Goal: Transaction & Acquisition: Purchase product/service

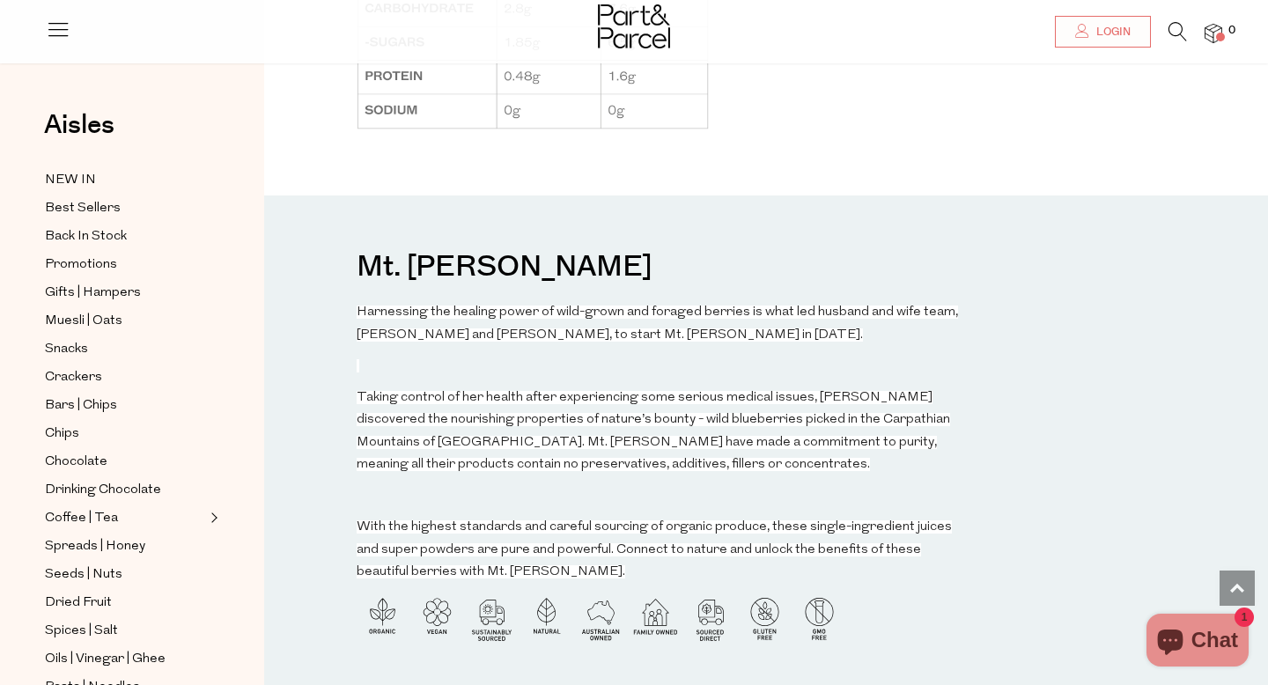
scroll to position [1630, 0]
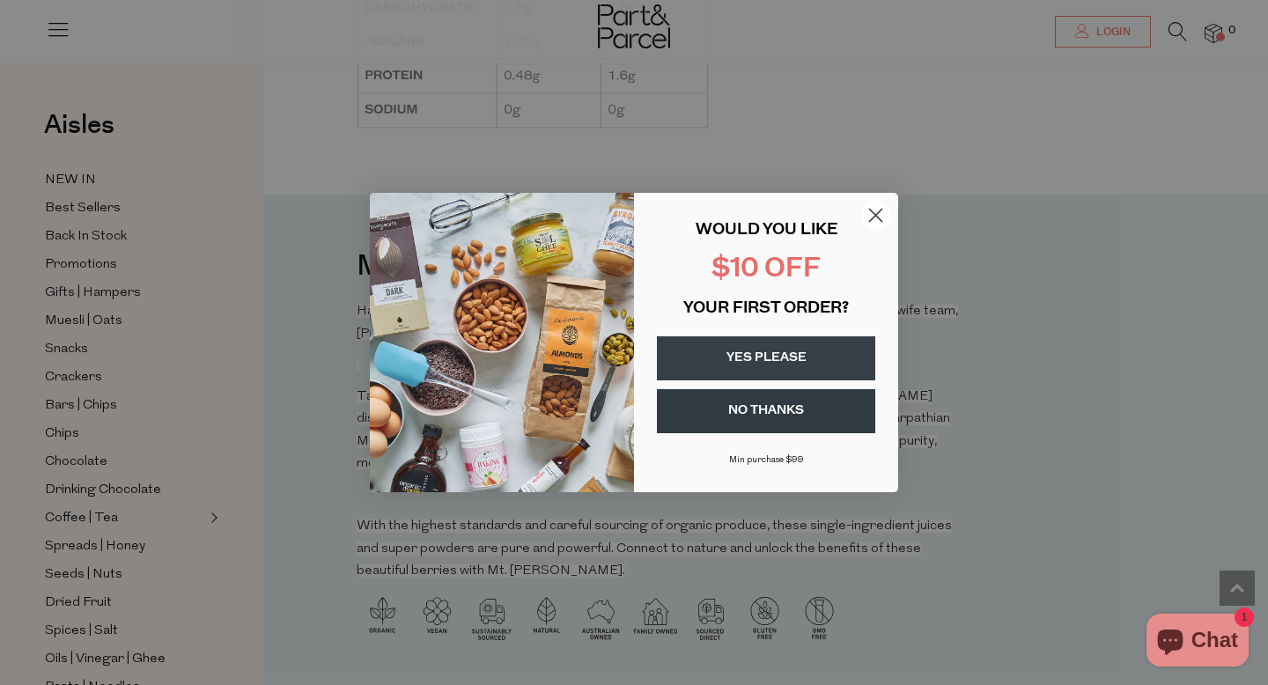
click at [876, 216] on icon "Close dialog" at bounding box center [876, 216] width 12 height 12
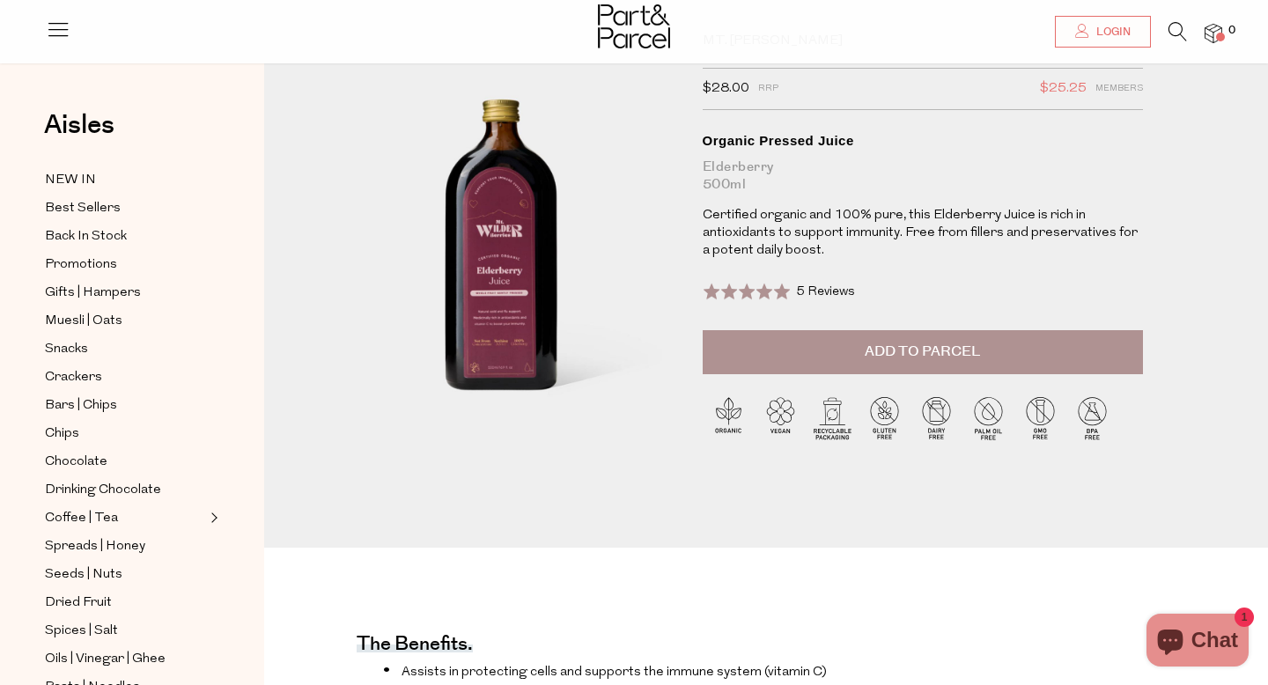
scroll to position [0, 0]
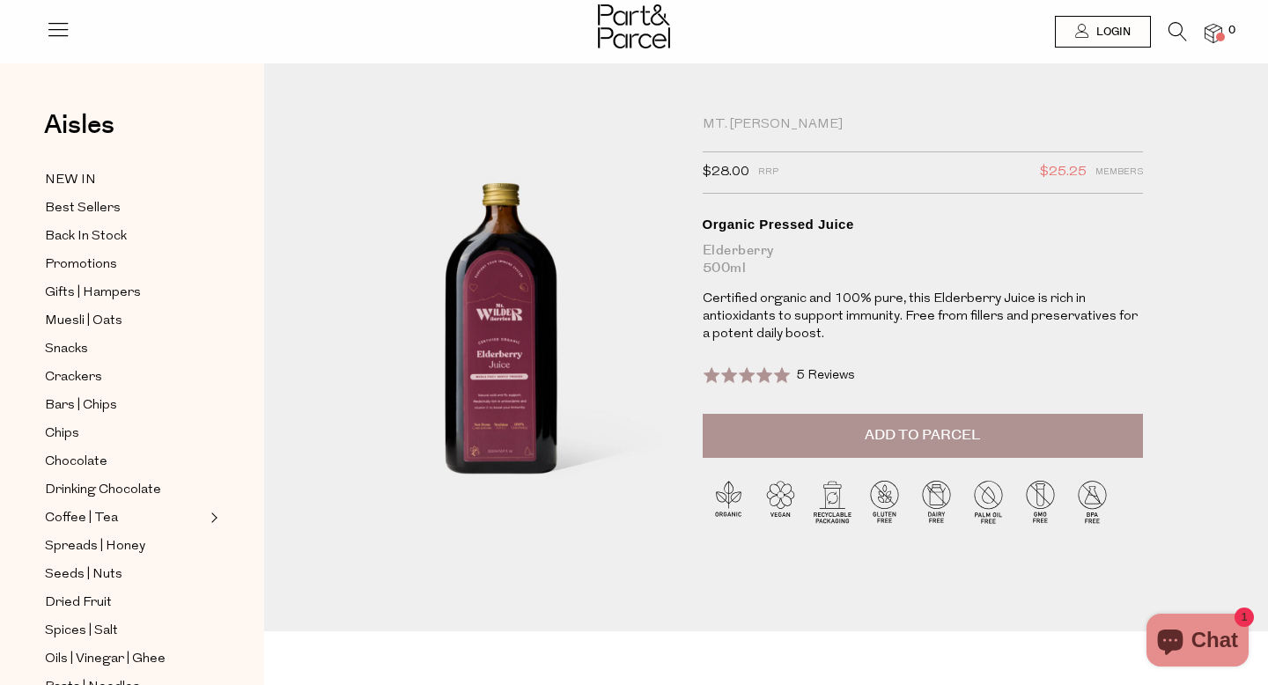
click at [637, 15] on img at bounding box center [634, 26] width 72 height 44
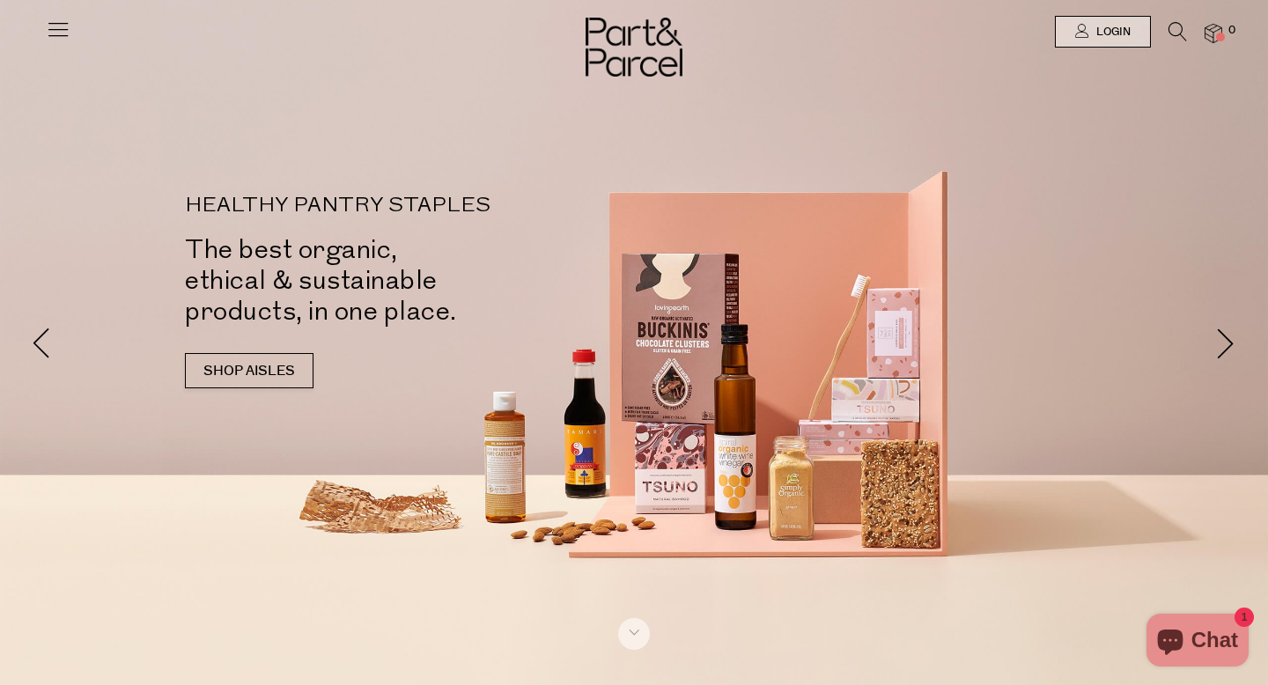
click at [71, 29] on div at bounding box center [634, 31] width 1268 height 63
click at [63, 32] on icon at bounding box center [58, 29] width 25 height 25
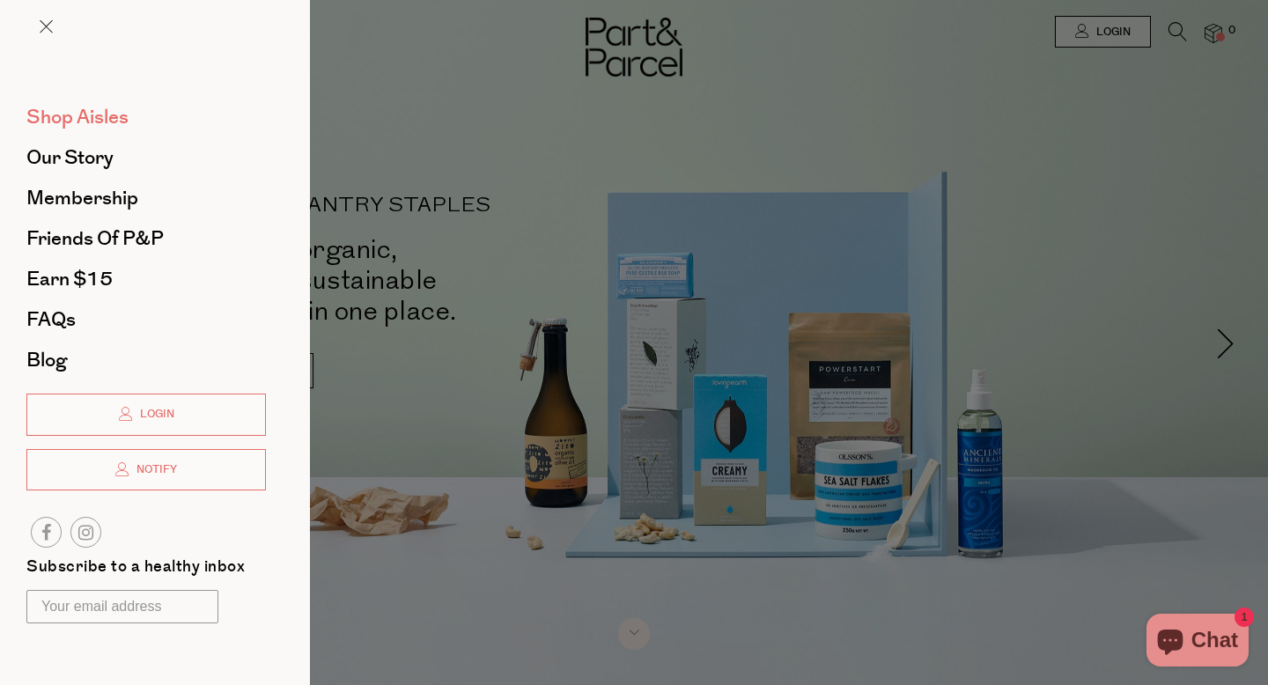
click at [67, 126] on span "Shop Aisles" at bounding box center [77, 117] width 102 height 28
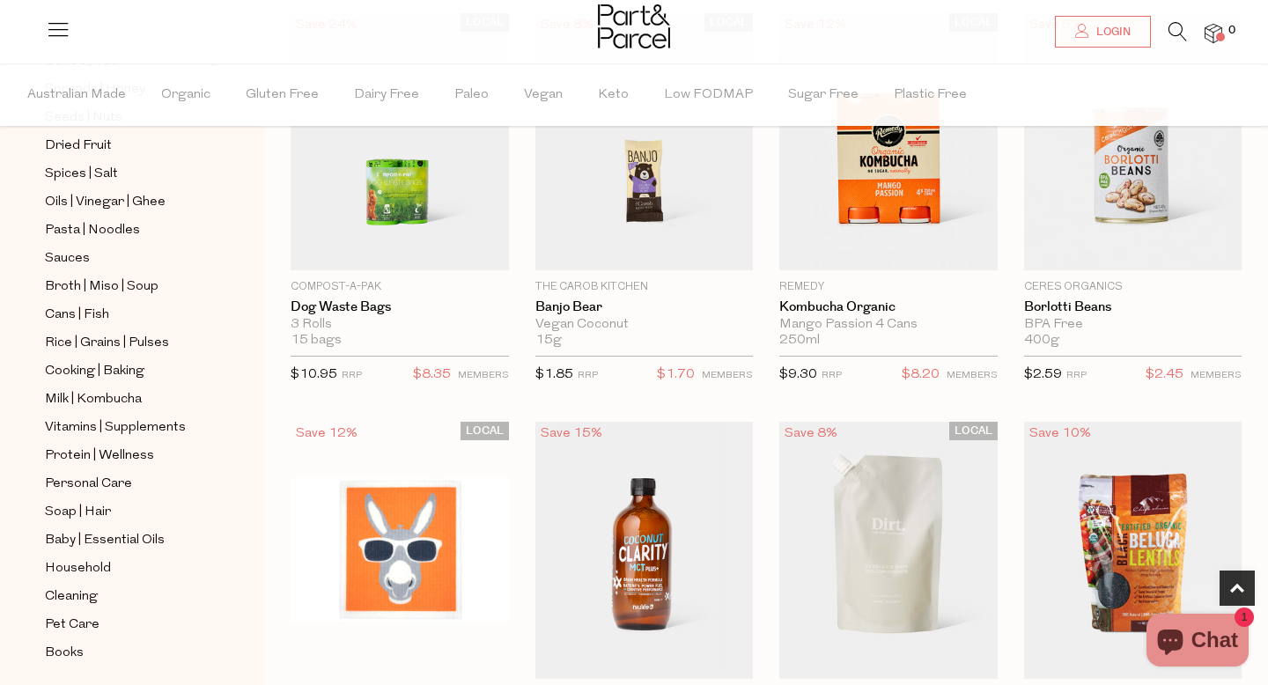
scroll to position [509, 0]
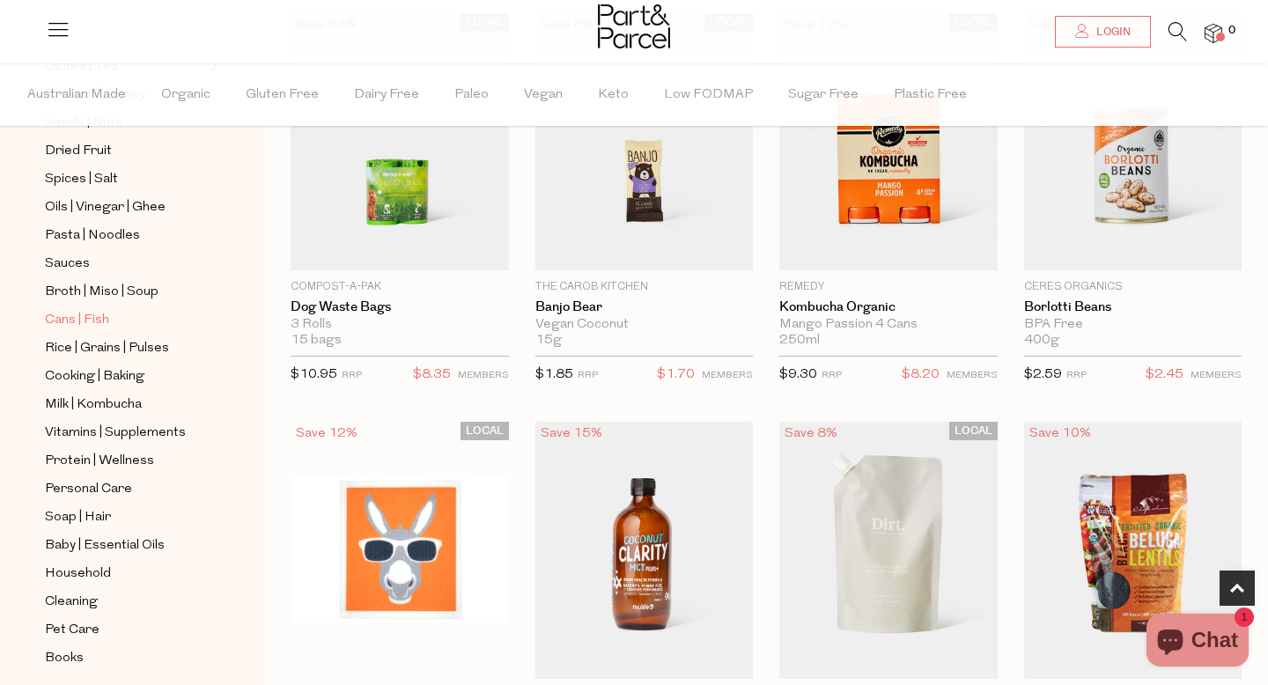
click at [80, 314] on span "Cans | Fish" at bounding box center [77, 320] width 64 height 21
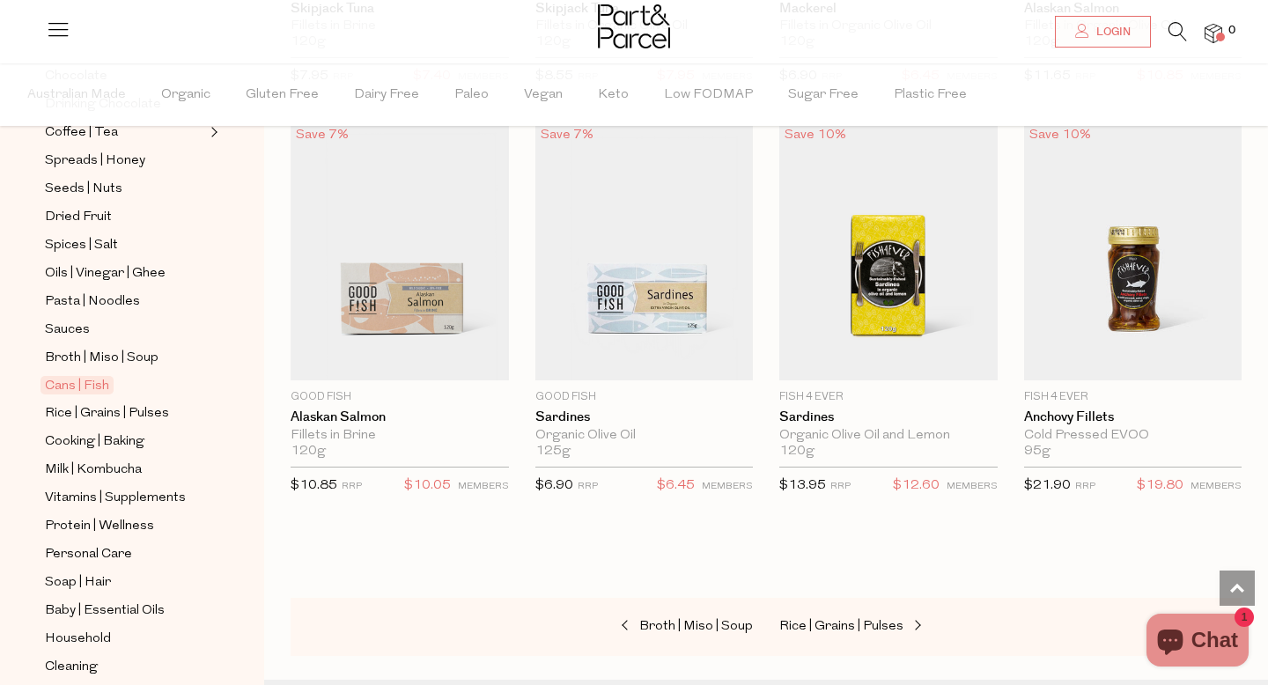
scroll to position [2151, 0]
